Goal: Check status: Check status

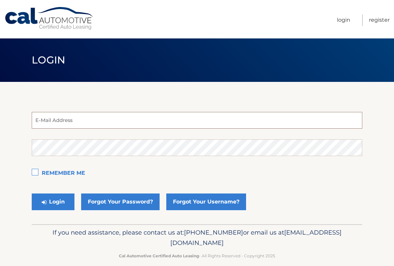
type input "silver96hd@aol.com"
click at [53, 202] on button "Login" at bounding box center [53, 201] width 43 height 17
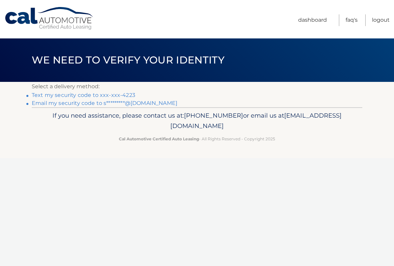
click at [121, 96] on link "Text my security code to xxx-xxx-4223" at bounding box center [84, 95] width 104 height 6
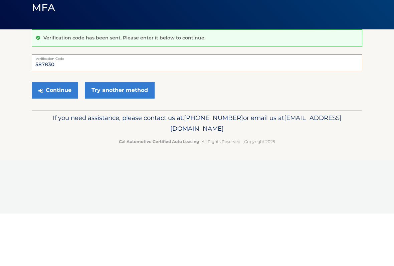
type input "587830"
click at [55, 134] on button "Continue" at bounding box center [55, 142] width 46 height 17
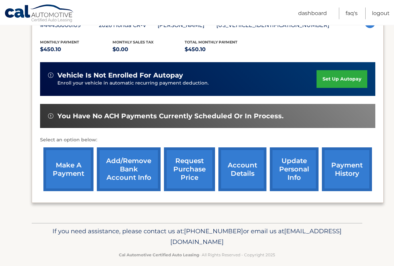
click at [196, 168] on link "request purchase price" at bounding box center [189, 170] width 51 height 44
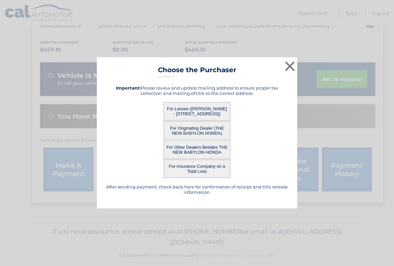
scroll to position [131, 0]
click at [212, 113] on button "For Lessee (LINDA DANGELO - 261 N POPLAR ST, , N MASSAPEQUA, NY 11758)" at bounding box center [197, 111] width 67 height 18
click at [200, 110] on button "For Lessee (LINDA DANGELO - 261 N POPLAR ST, , N MASSAPEQUA, NY 11758)" at bounding box center [197, 111] width 67 height 18
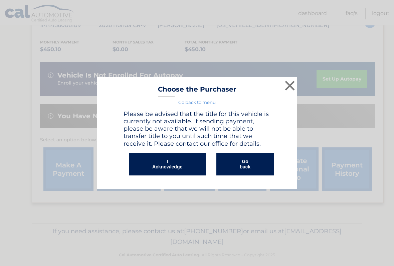
click at [185, 161] on button "I Acknowledge" at bounding box center [167, 164] width 77 height 23
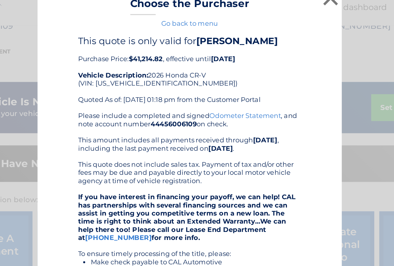
scroll to position [2, 0]
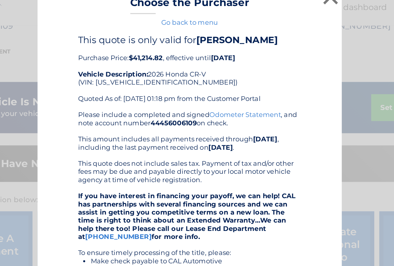
click at [229, 26] on div "× Choose the Purchaser Go back to menu After sending payment, check back here f…" at bounding box center [197, 160] width 389 height 324
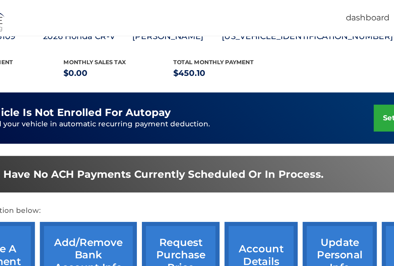
click at [164, 157] on link "request purchase price" at bounding box center [189, 170] width 51 height 44
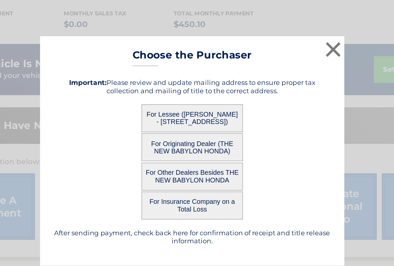
click at [164, 102] on button "For Lessee (LINDA DANGELO - 261 N POPLAR ST, , N MASSAPEQUA, NY 11758)" at bounding box center [197, 111] width 67 height 18
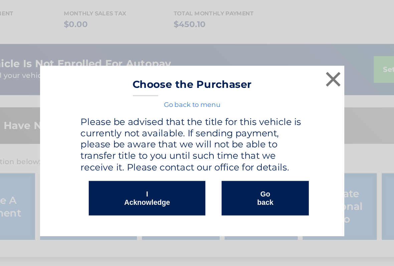
click at [129, 153] on button "I Acknowledge" at bounding box center [167, 164] width 77 height 23
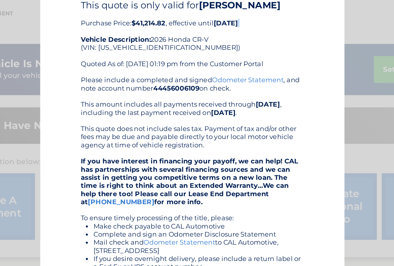
click at [201, 33] on div "This quote is only valid for LINDA DANGELO Purchase Price: $41,214.82 , effecti…" at bounding box center [197, 171] width 184 height 277
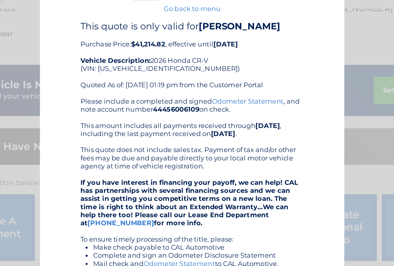
scroll to position [0, 0]
click at [178, 23] on link "Go back to menu" at bounding box center [196, 25] width 37 height 5
